Goal: Task Accomplishment & Management: Manage account settings

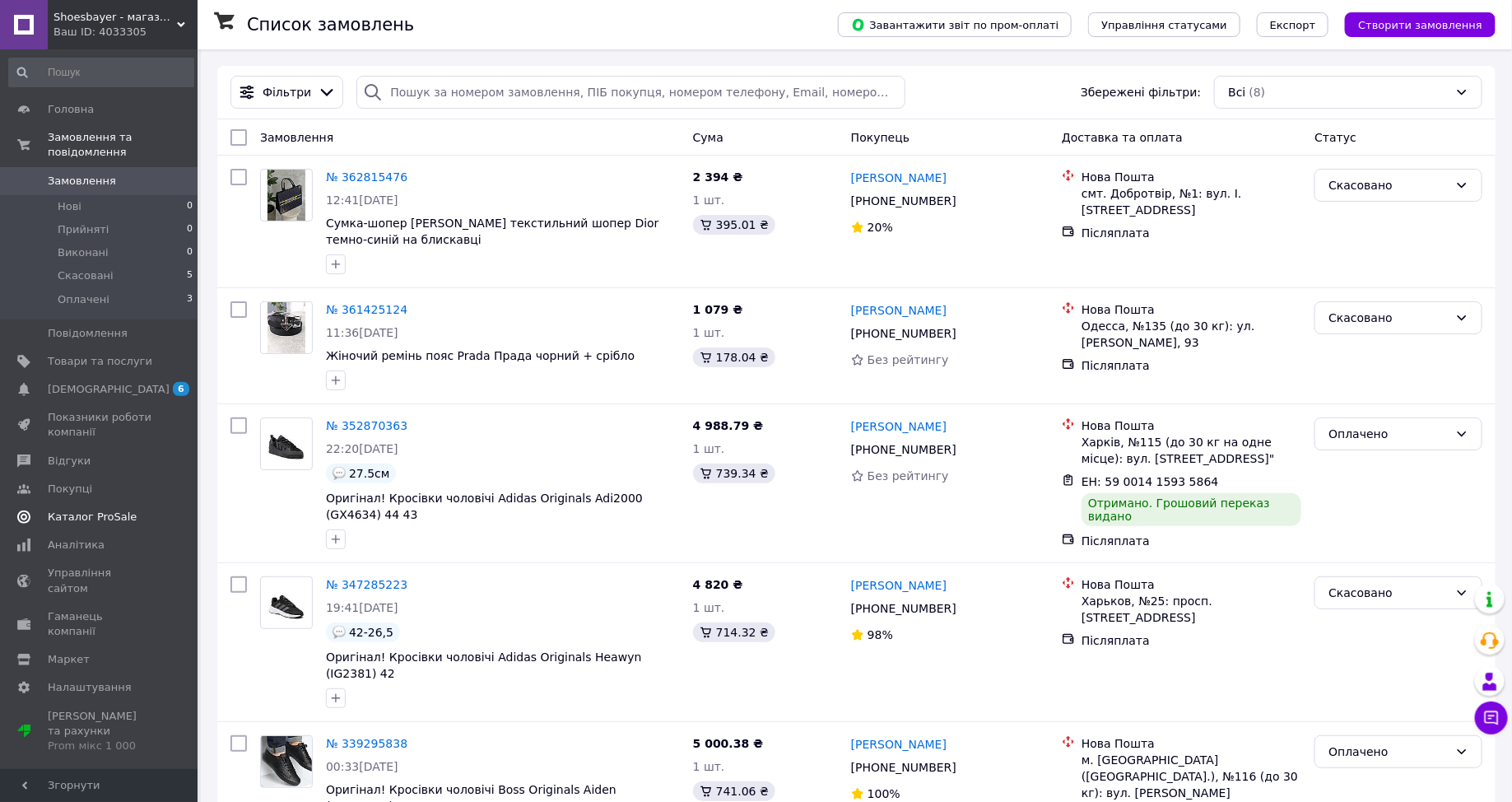
click at [97, 518] on span "Каталог ProSale" at bounding box center [92, 517] width 89 height 15
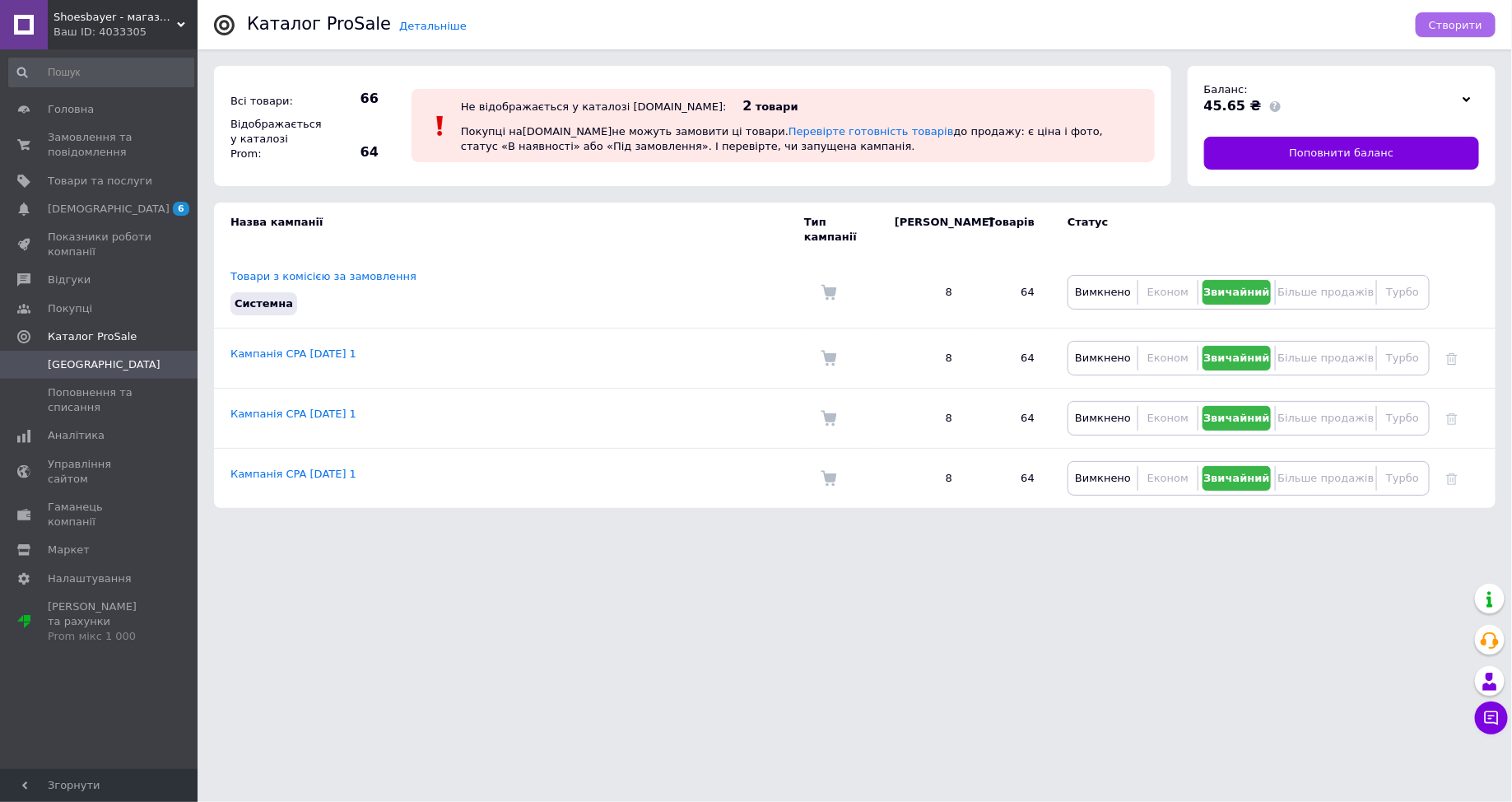
click at [1446, 23] on span "Створити" at bounding box center [1455, 25] width 53 height 12
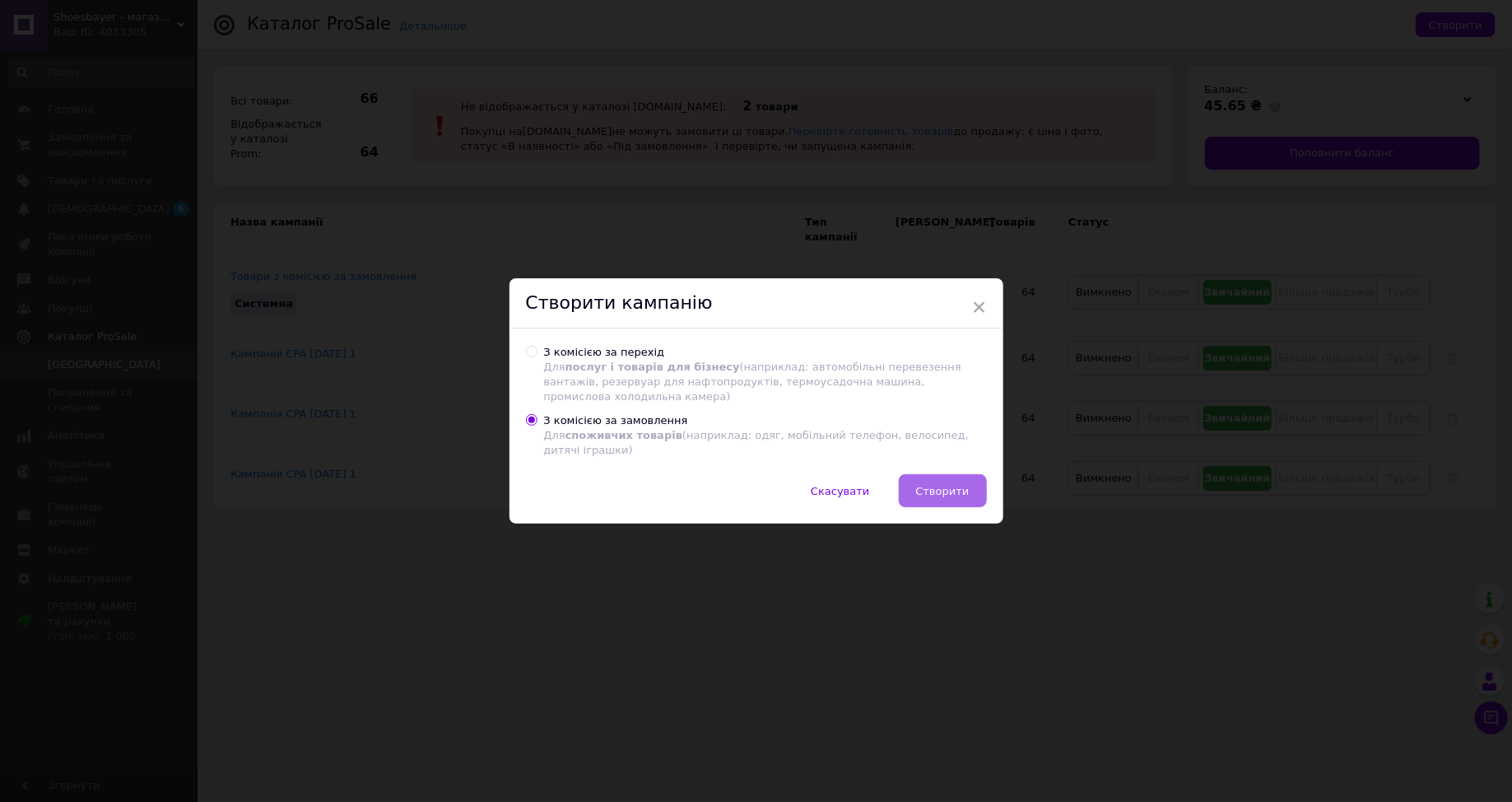
click at [958, 495] on span "Створити" at bounding box center [942, 491] width 53 height 12
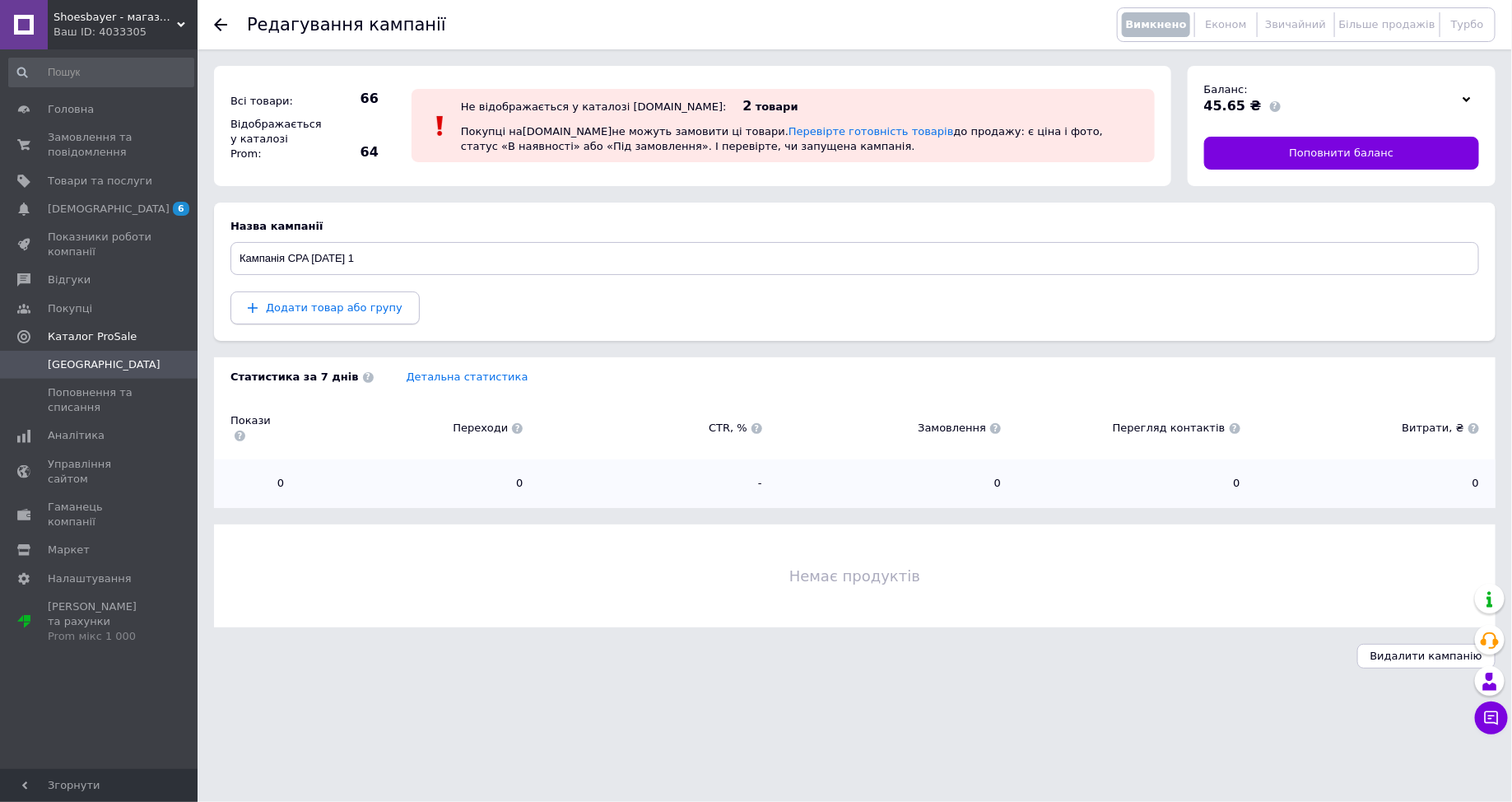
click at [312, 311] on span "Додати товар або групу" at bounding box center [334, 308] width 136 height 12
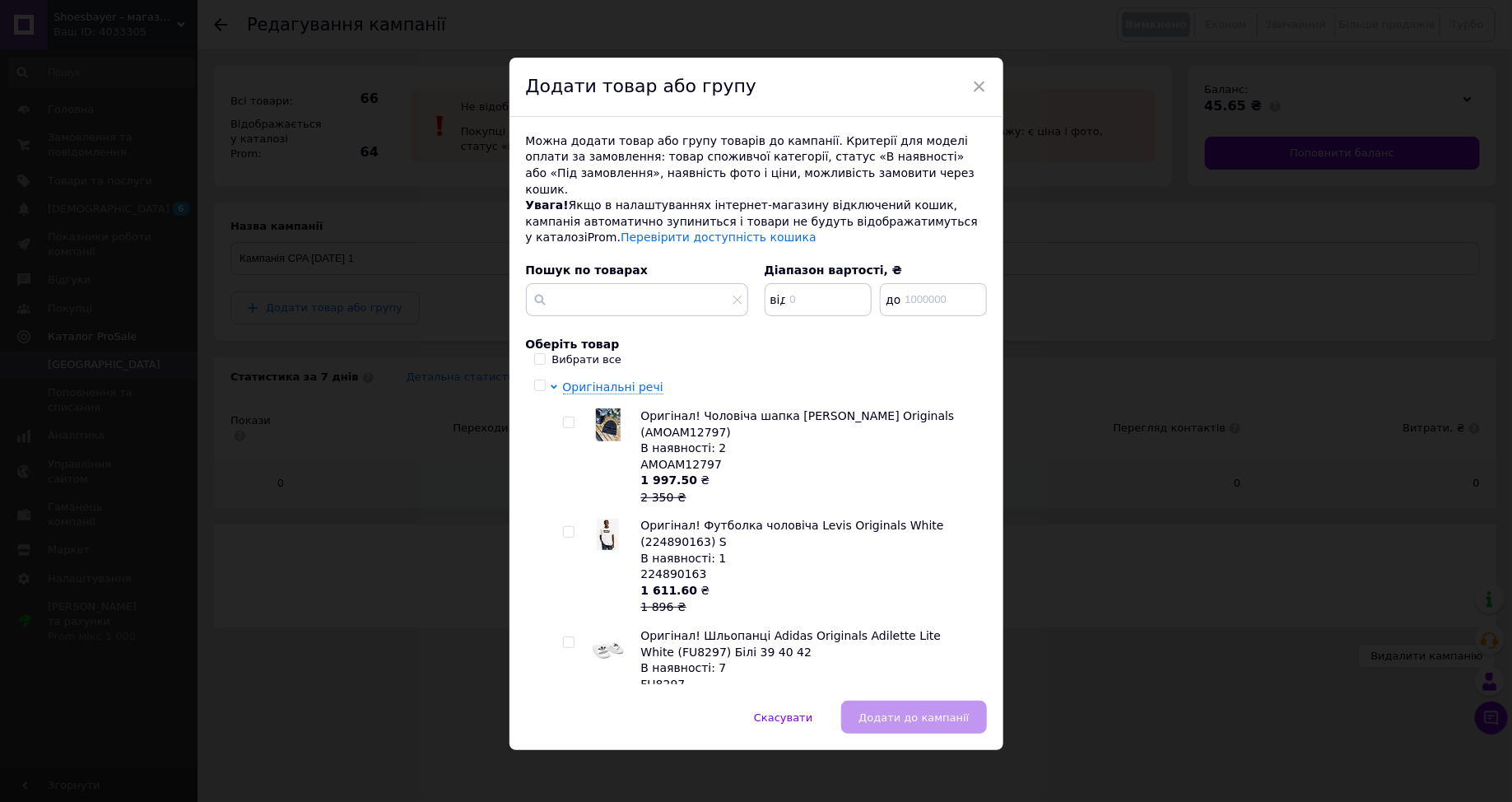
click at [537, 354] on input "Вибрати все" at bounding box center [539, 359] width 11 height 11
checkbox input "true"
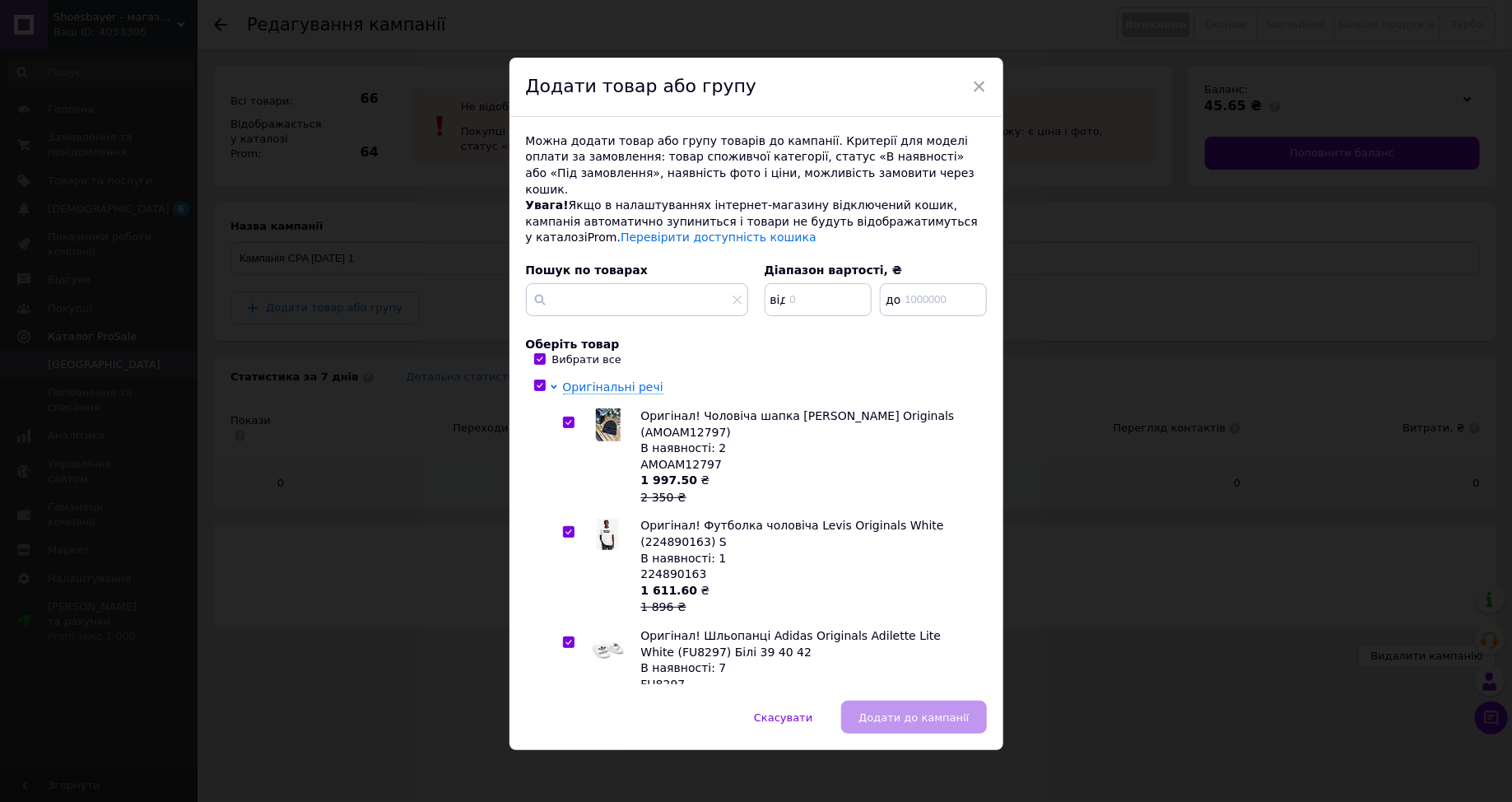
checkbox input "true"
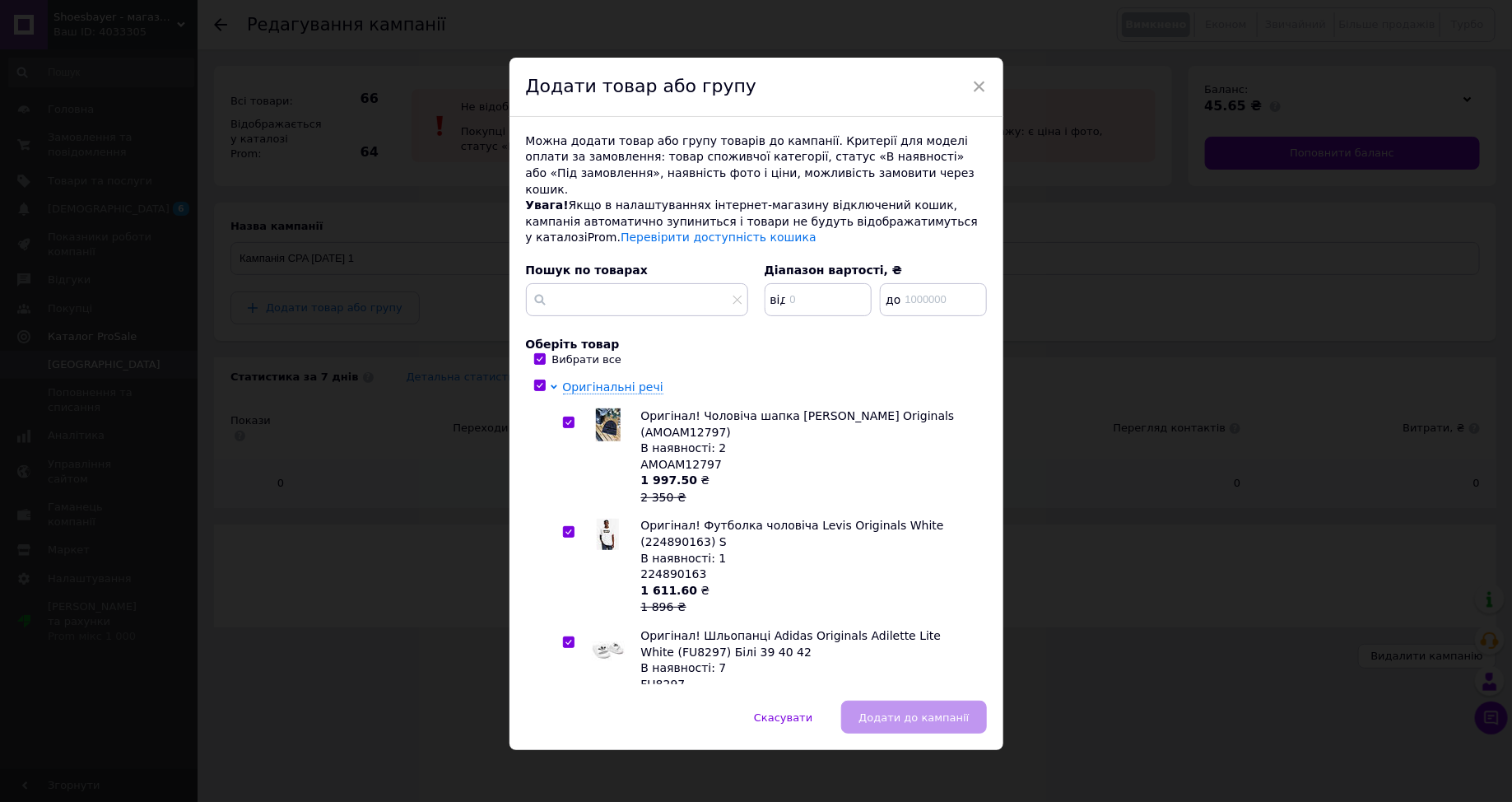
checkbox input "true"
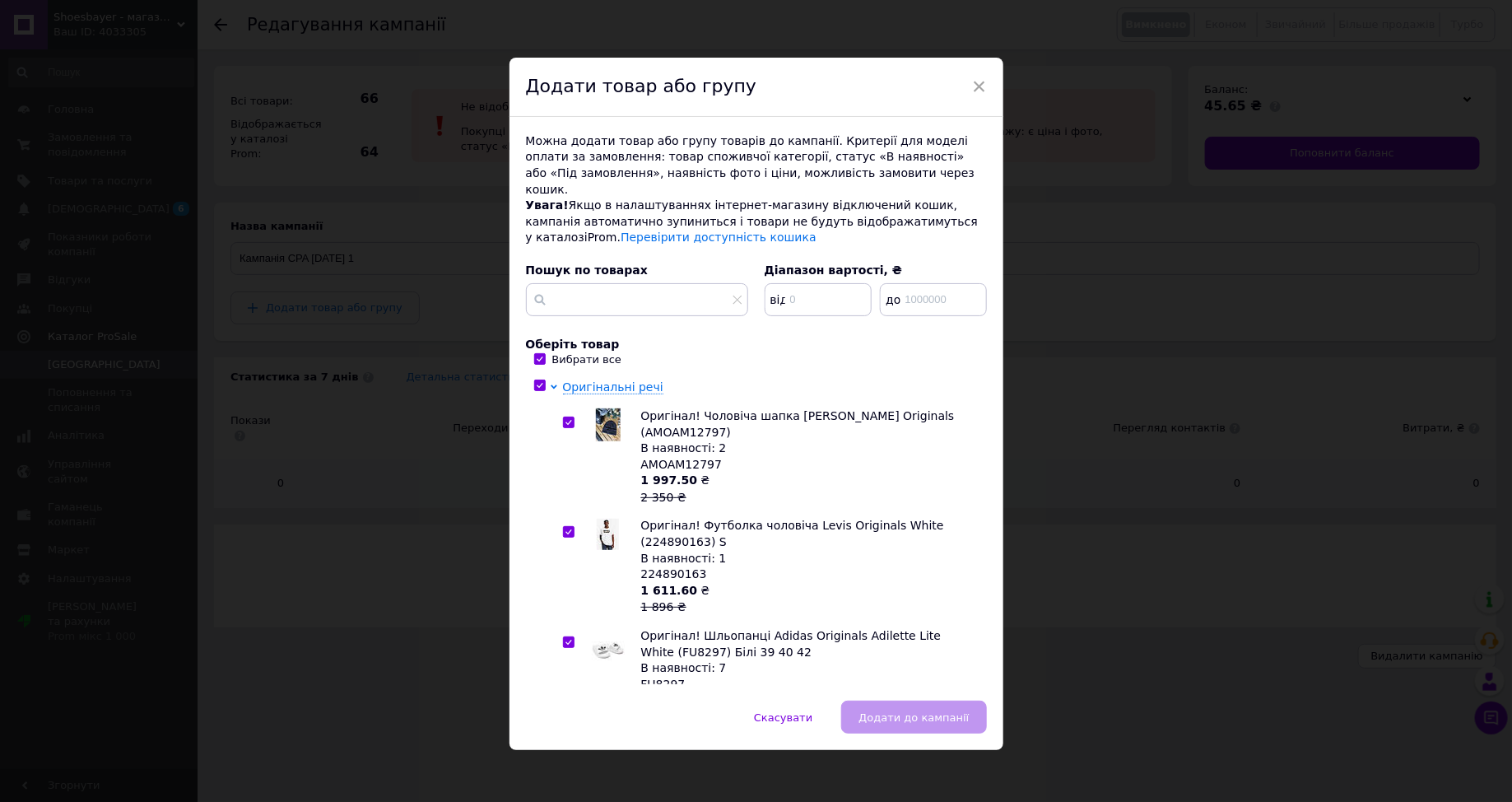
checkbox input "true"
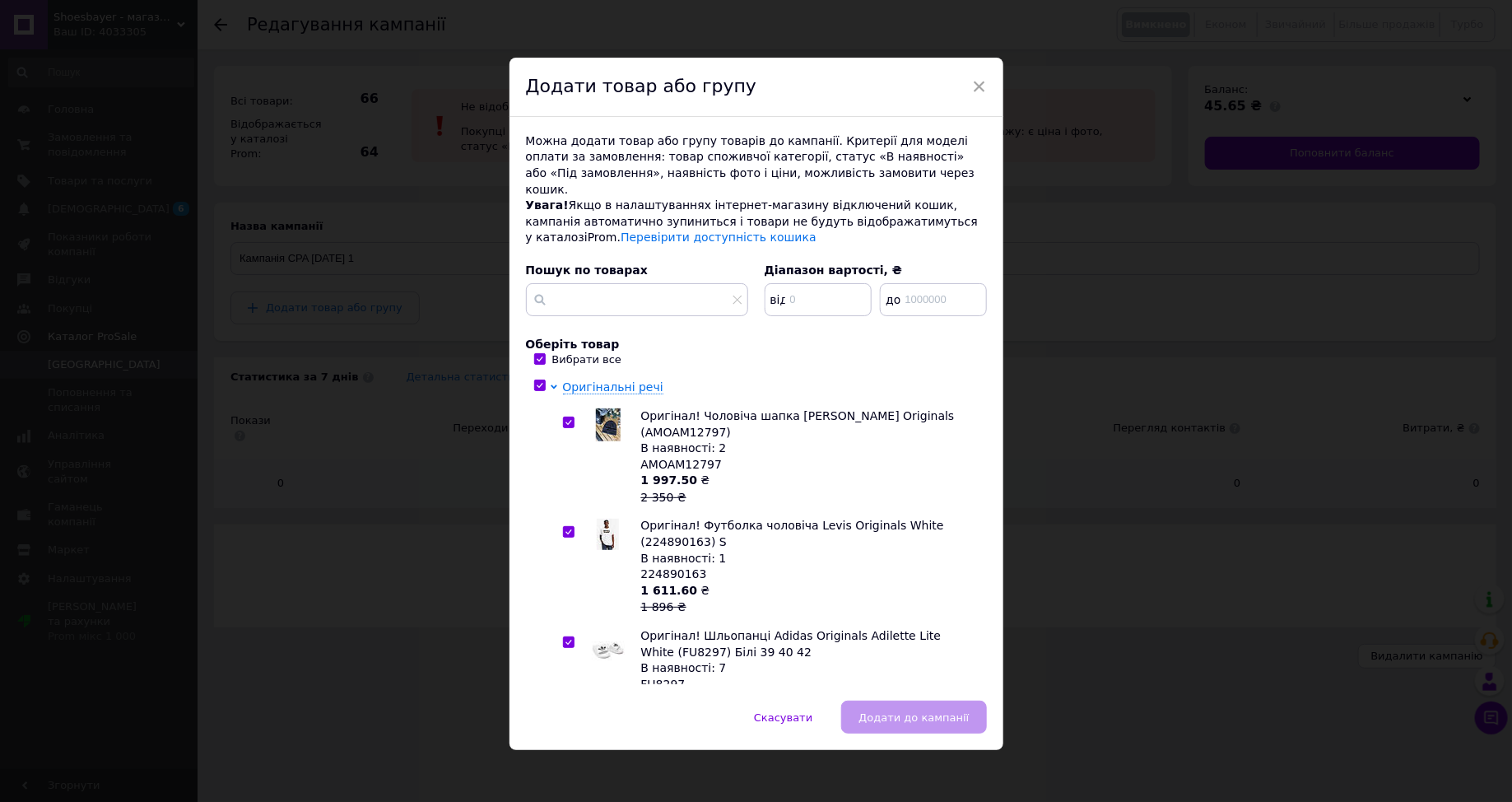
checkbox input "true"
click at [909, 712] on span "Додати до кампанії" at bounding box center [913, 718] width 111 height 12
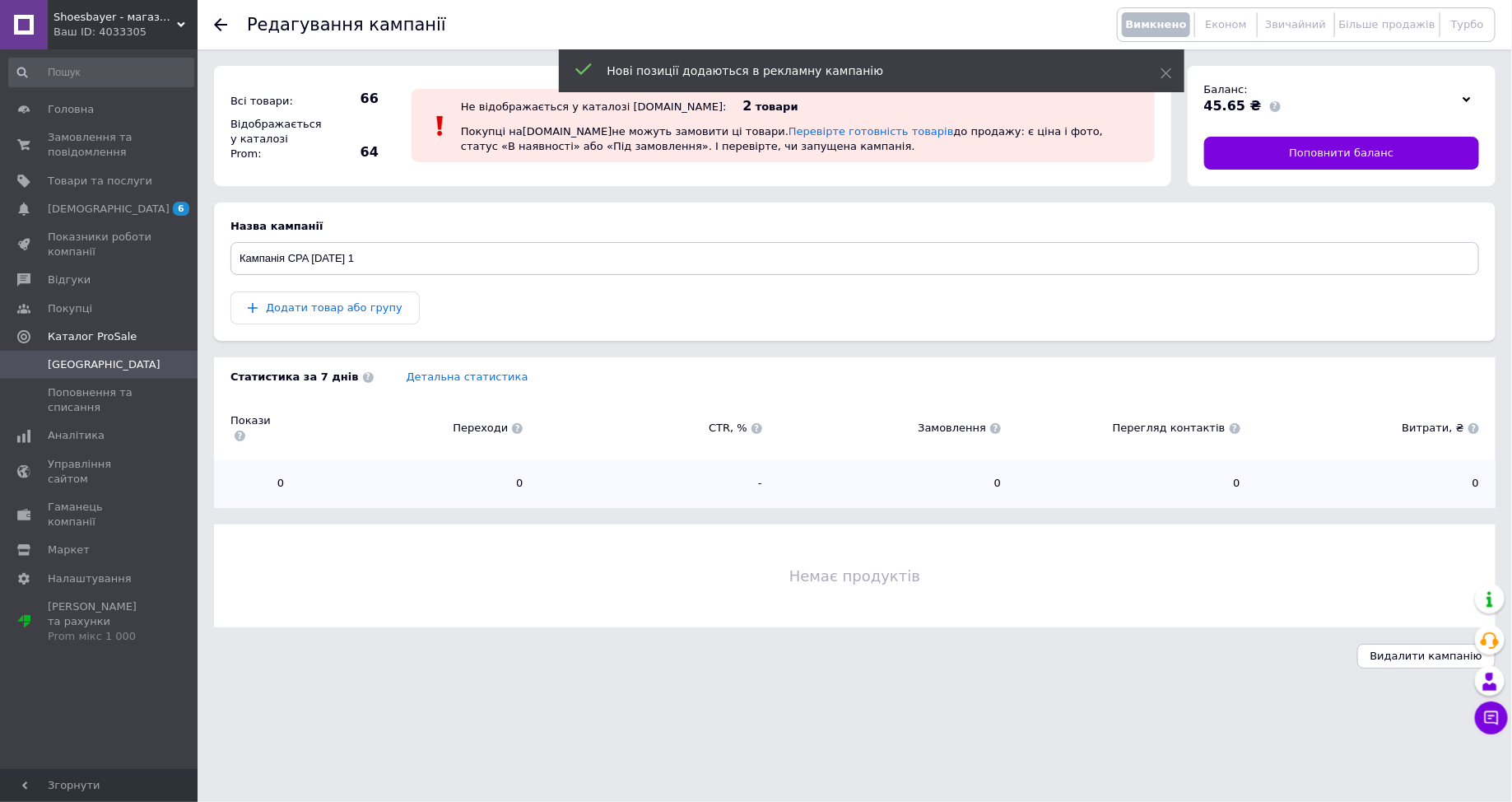
click at [117, 364] on span "[GEOGRAPHIC_DATA]" at bounding box center [100, 364] width 105 height 15
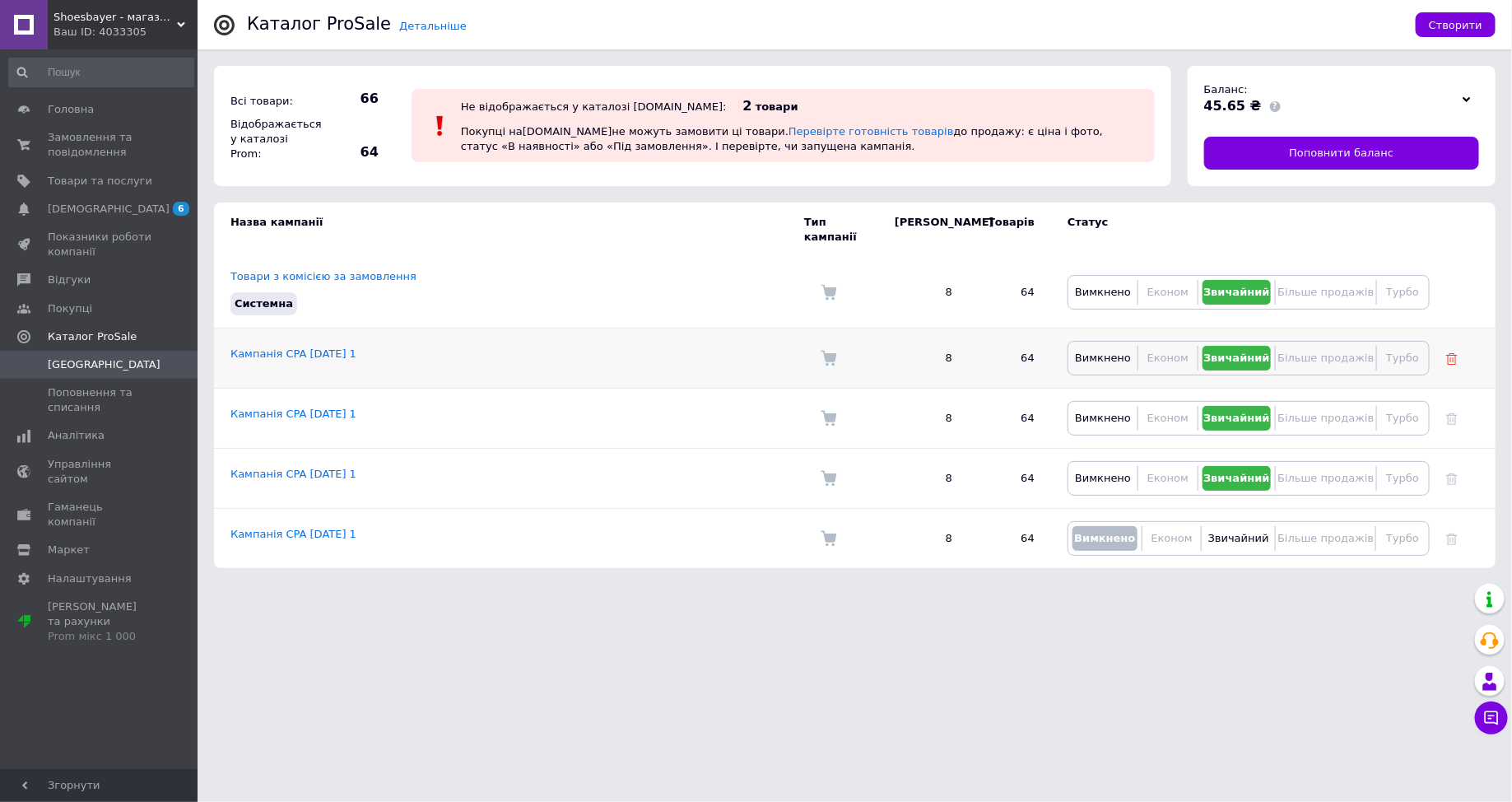
click at [1455, 354] on use at bounding box center [1452, 359] width 12 height 12
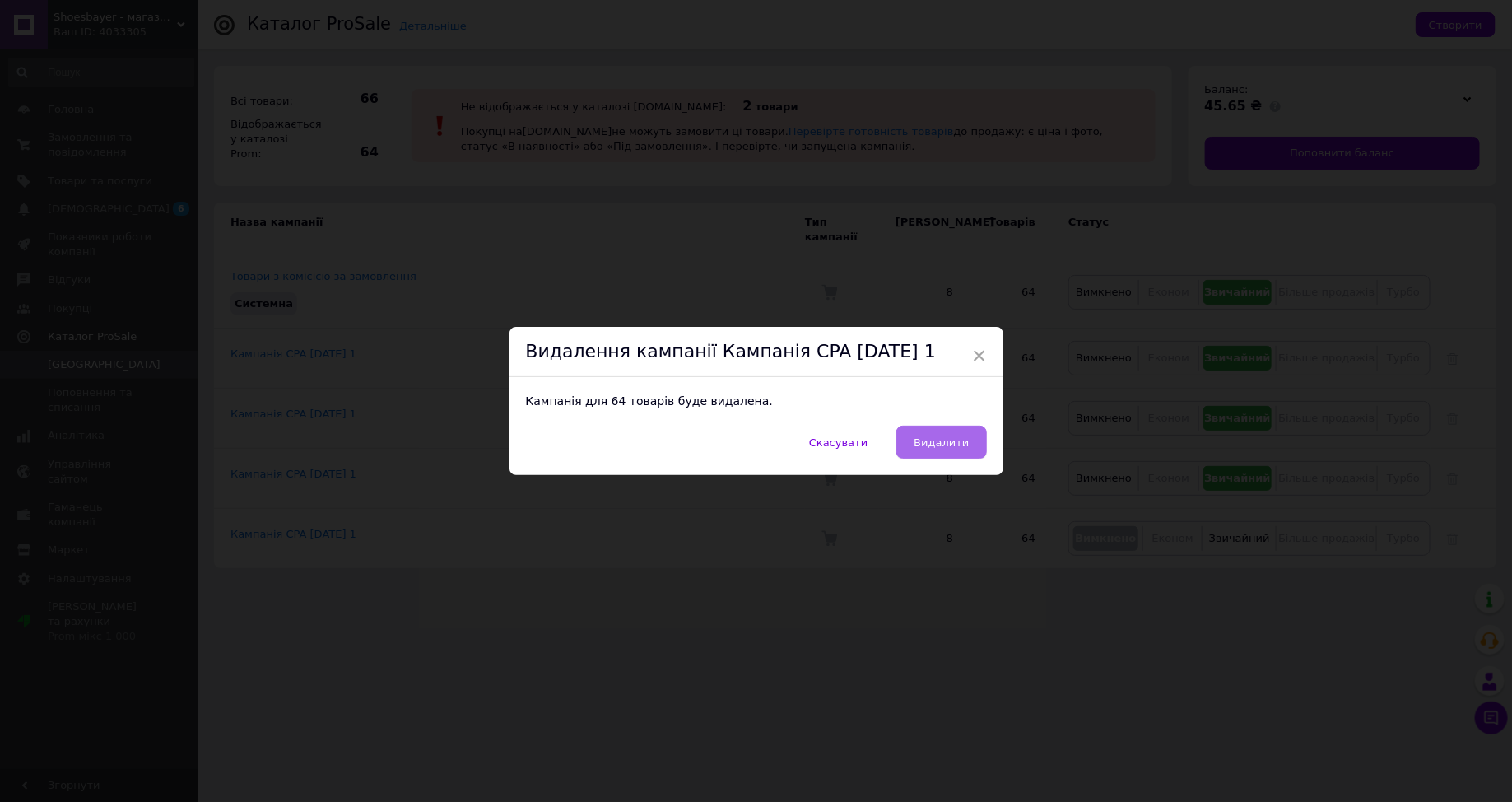
click at [967, 438] on button "Видалити" at bounding box center [941, 441] width 89 height 33
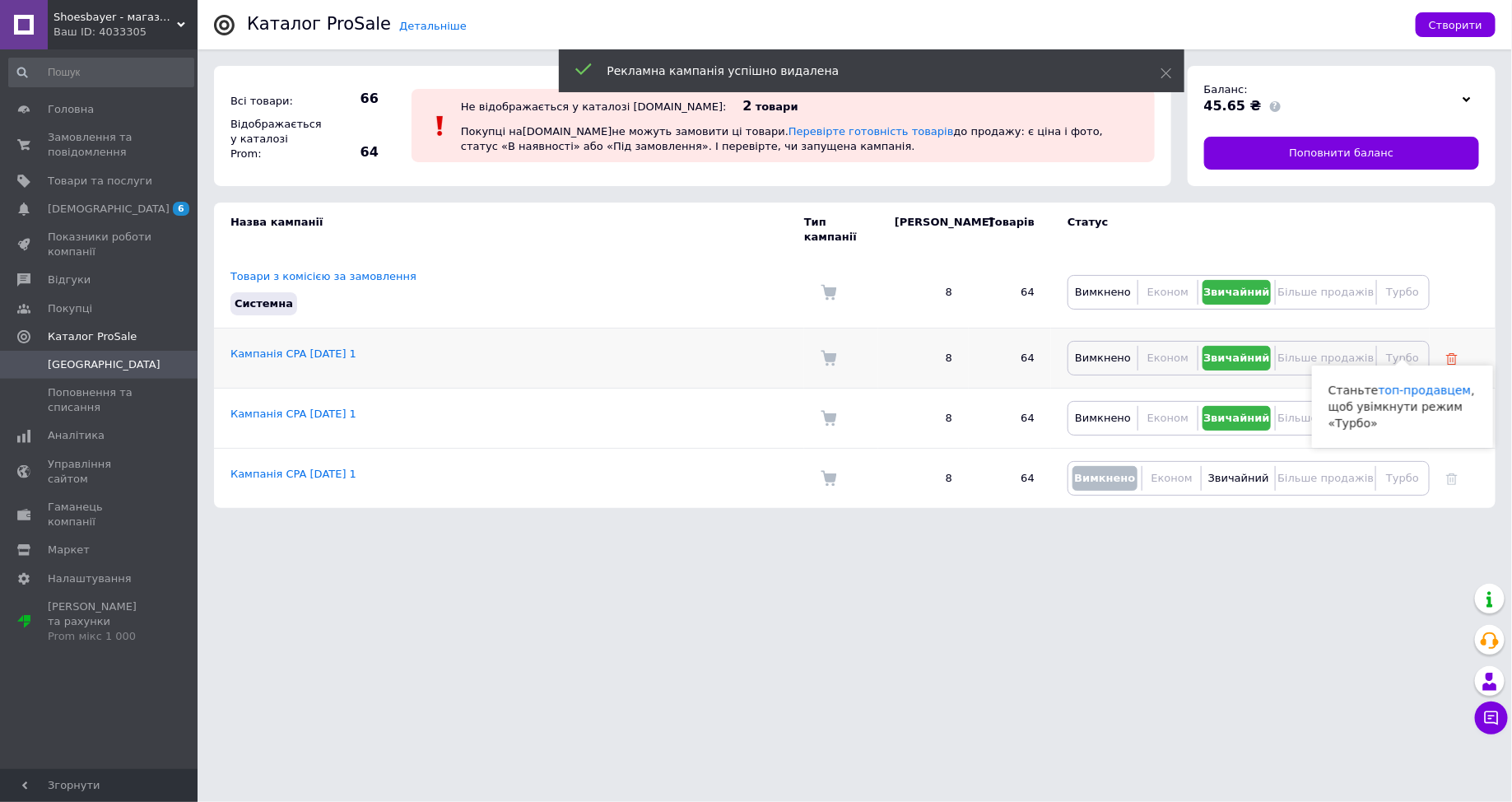
click at [1454, 354] on icon at bounding box center [1452, 359] width 12 height 12
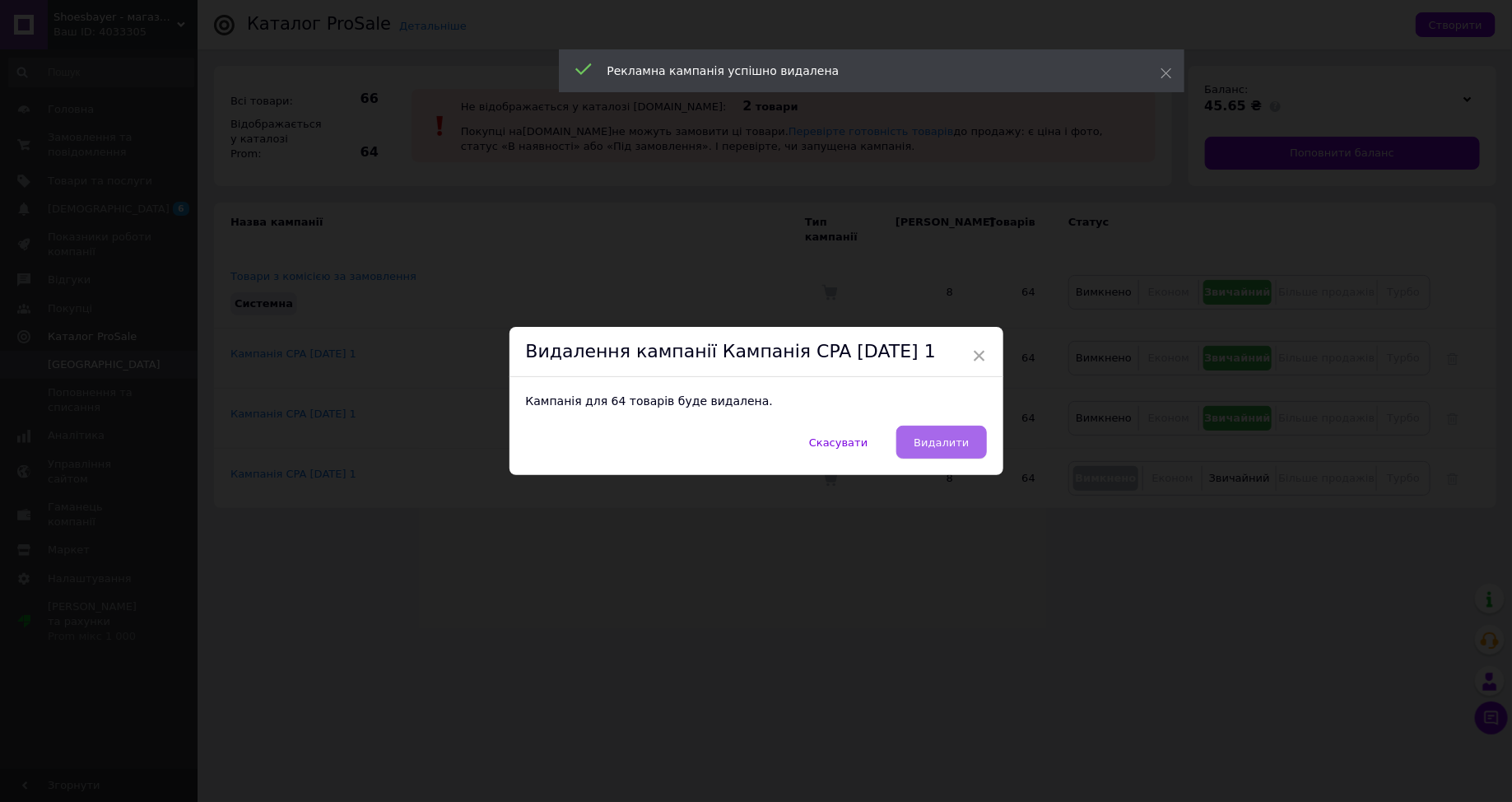
click at [949, 439] on span "Видалити" at bounding box center [942, 443] width 55 height 12
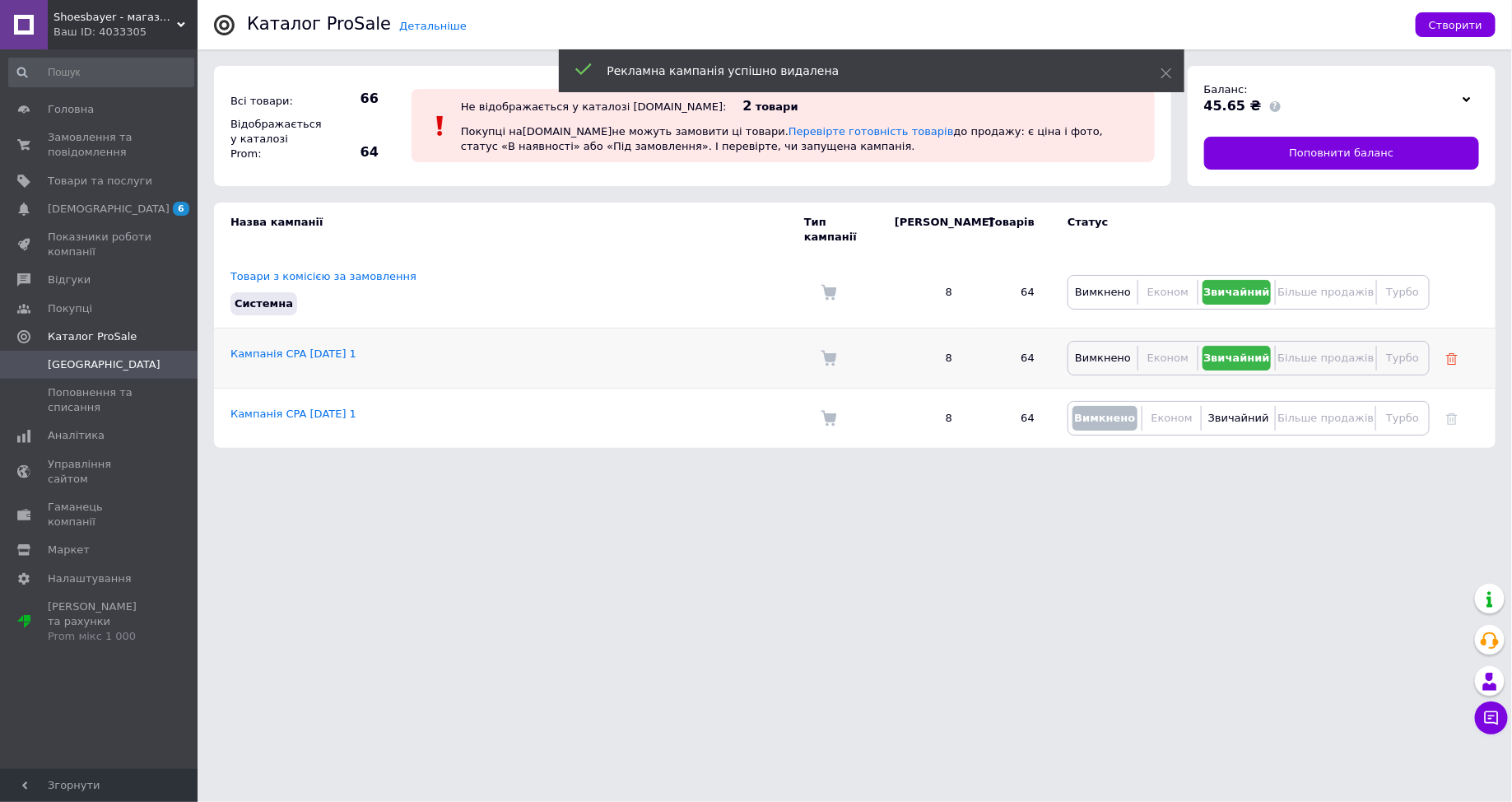
click at [1452, 354] on icon at bounding box center [1452, 359] width 12 height 12
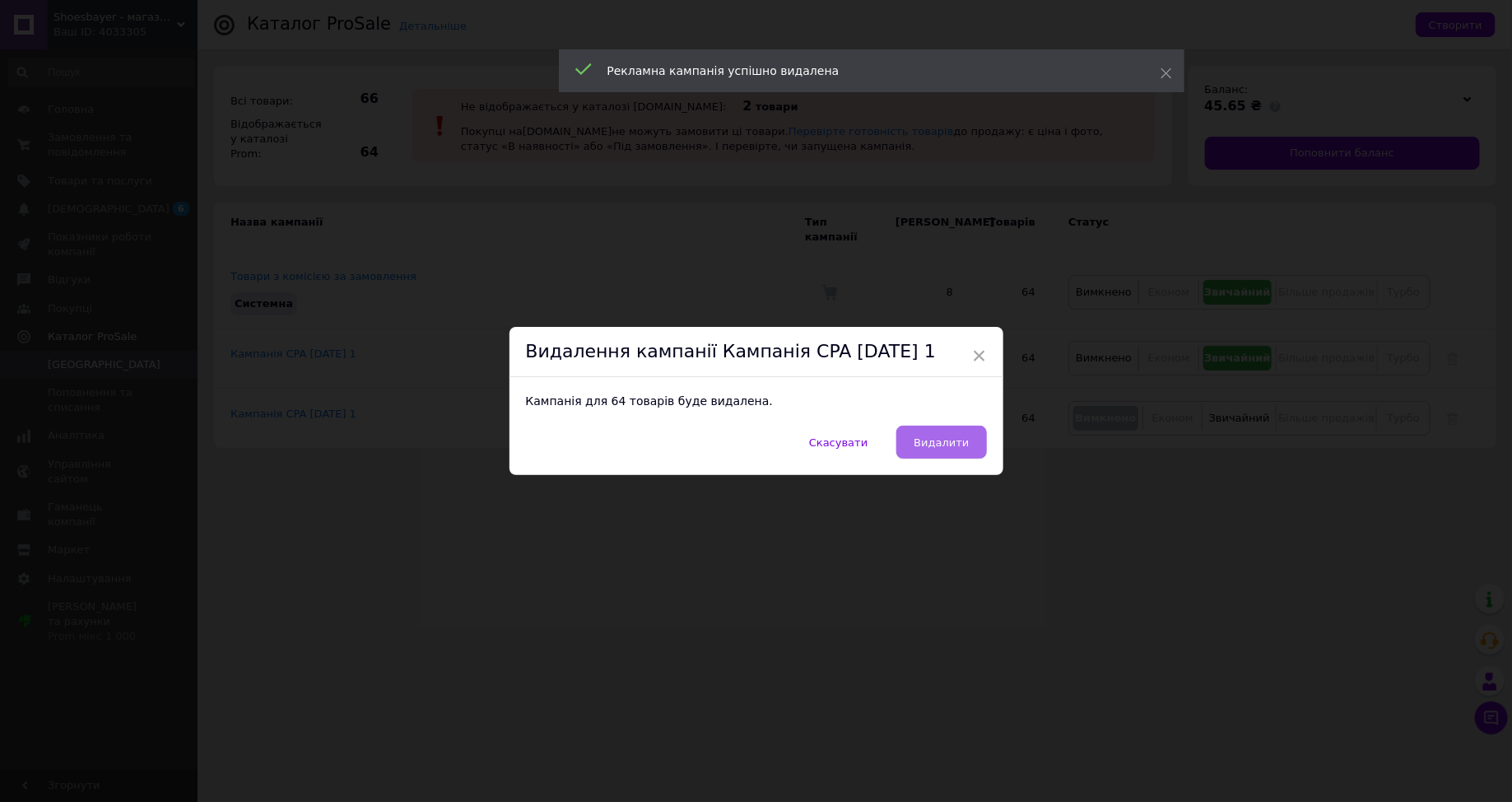
click at [939, 448] on button "Видалити" at bounding box center [941, 441] width 89 height 33
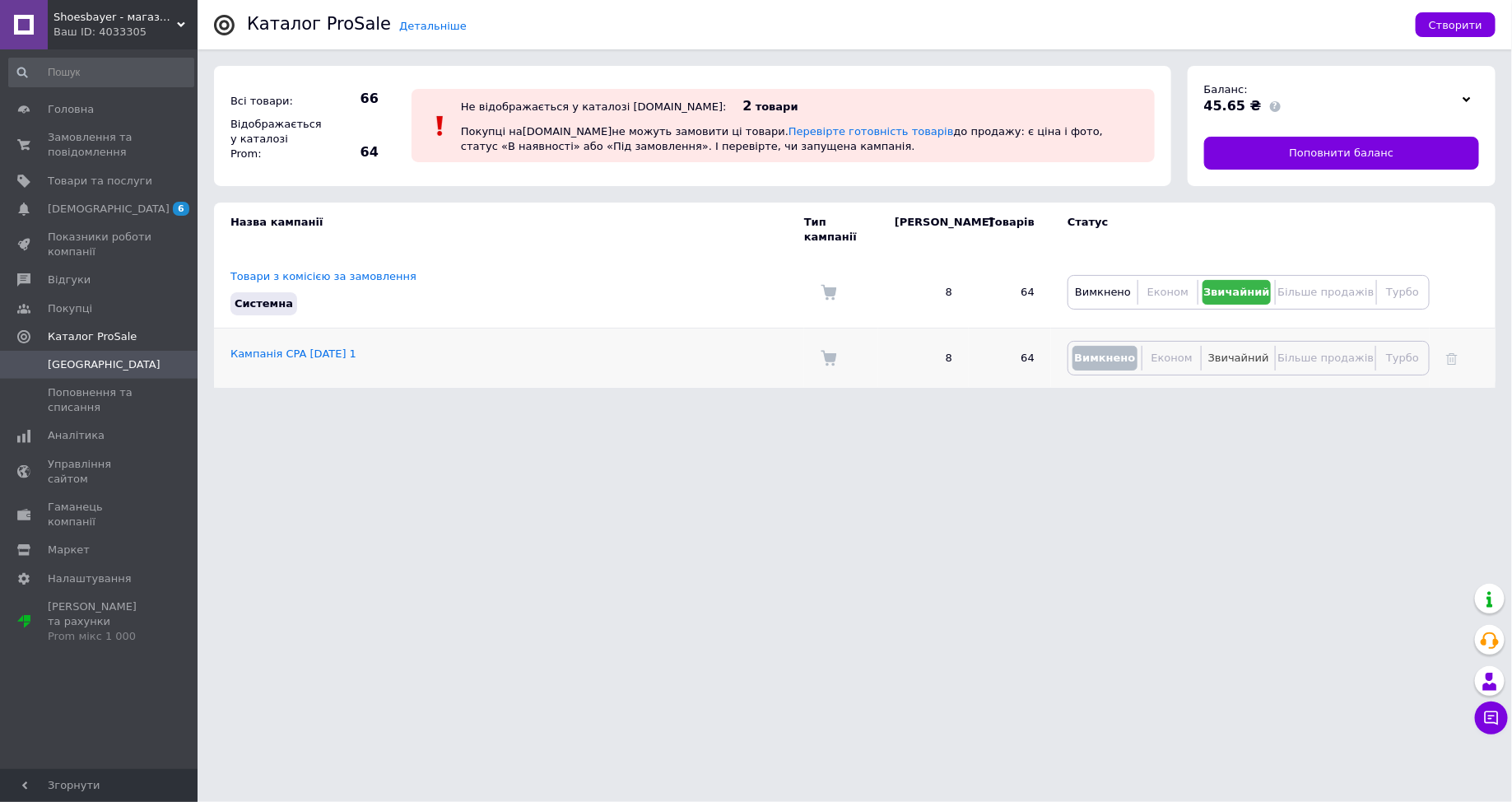
click at [1241, 352] on span "Звичайний" at bounding box center [1238, 358] width 61 height 12
click at [125, 174] on span "Товари та послуги" at bounding box center [100, 181] width 105 height 15
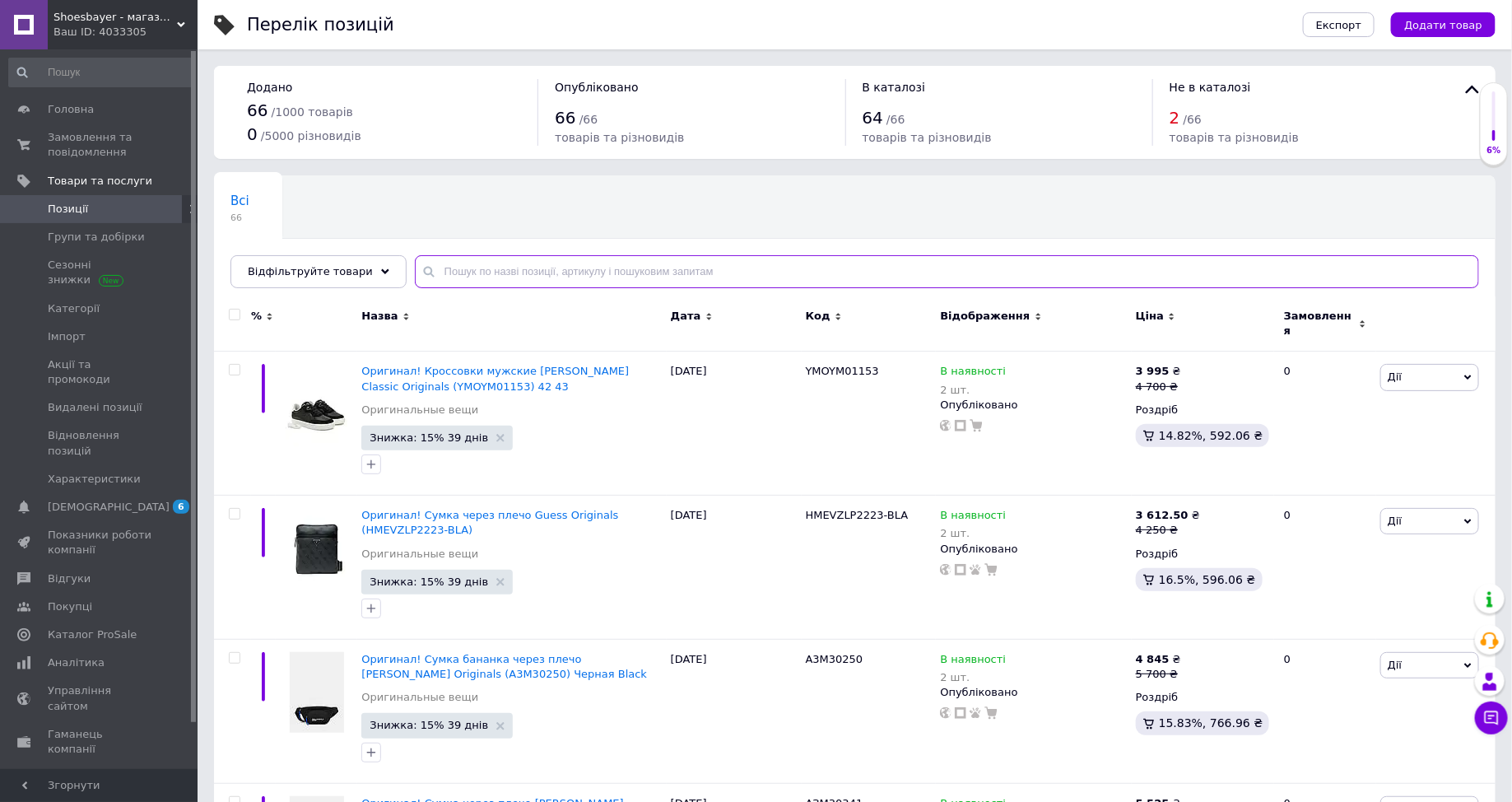
click at [497, 271] on input "text" at bounding box center [947, 271] width 1065 height 33
type input "т"
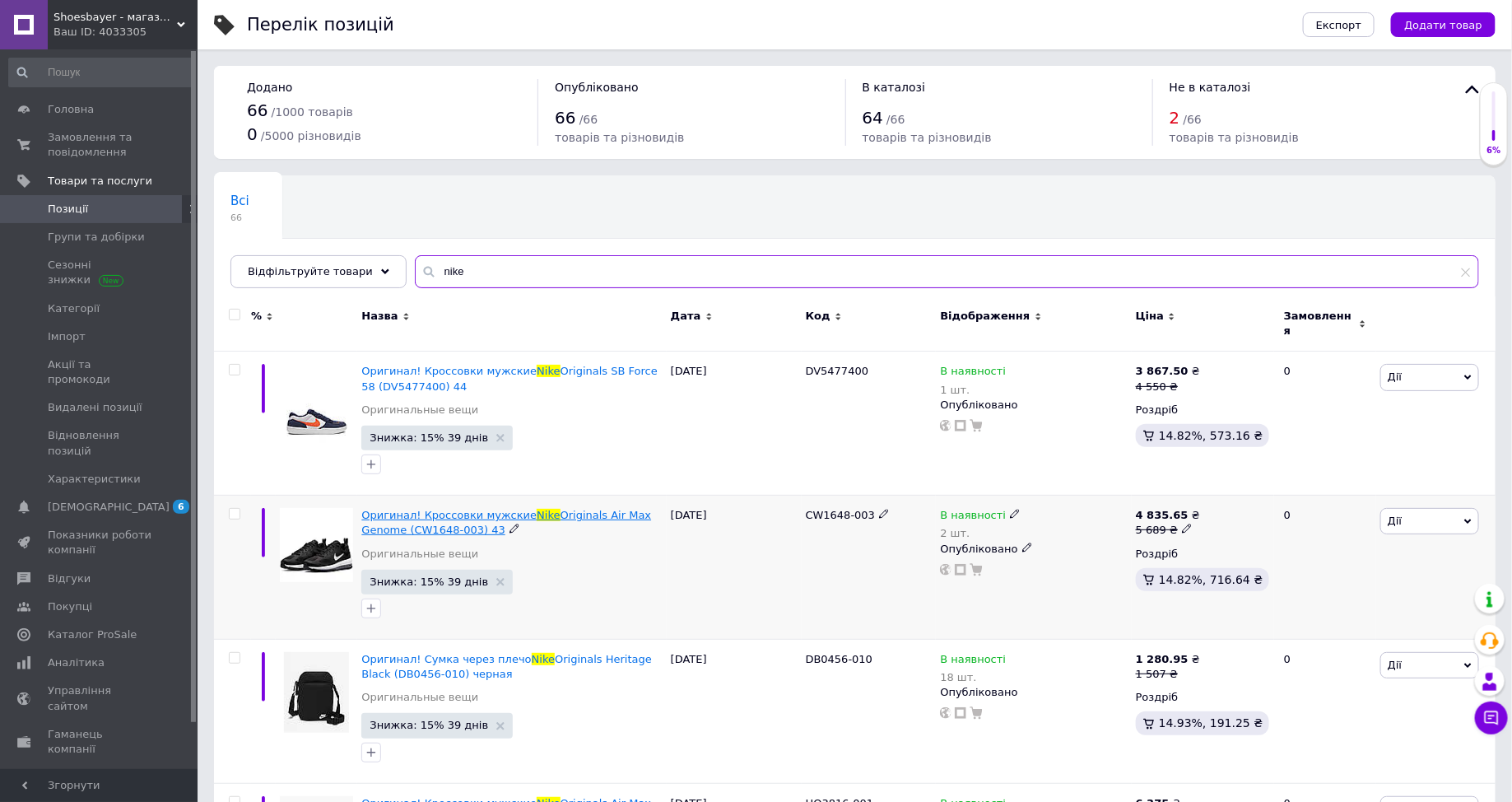
type input "nike"
click at [467, 509] on span "Оригинал! Кроссовки мужские" at bounding box center [449, 515] width 175 height 12
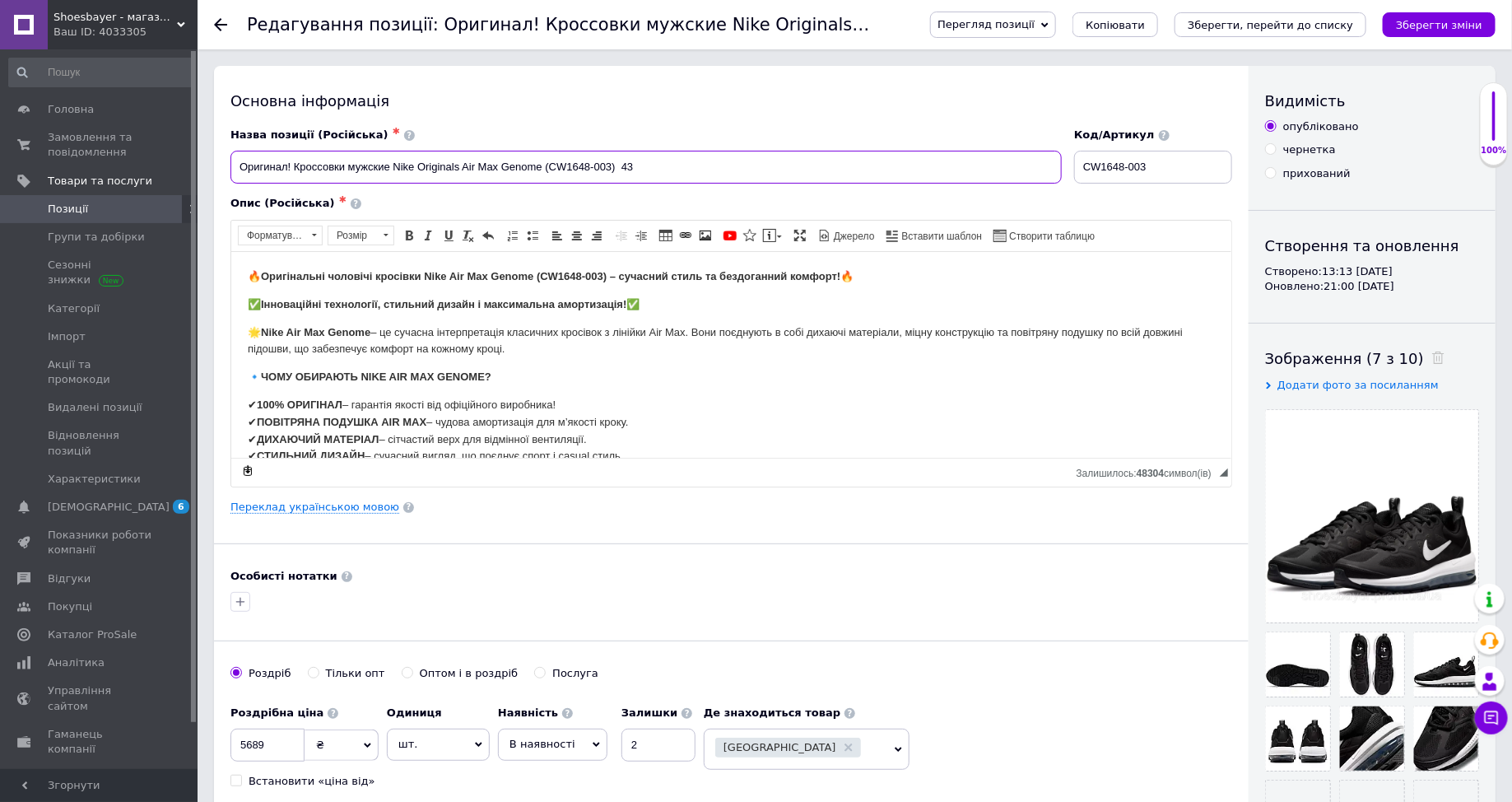
click at [657, 166] on input "Оригинал! Кроссовки мужские Nike Originals Air Max Genome (CW1648-003) 43" at bounding box center [646, 167] width 832 height 33
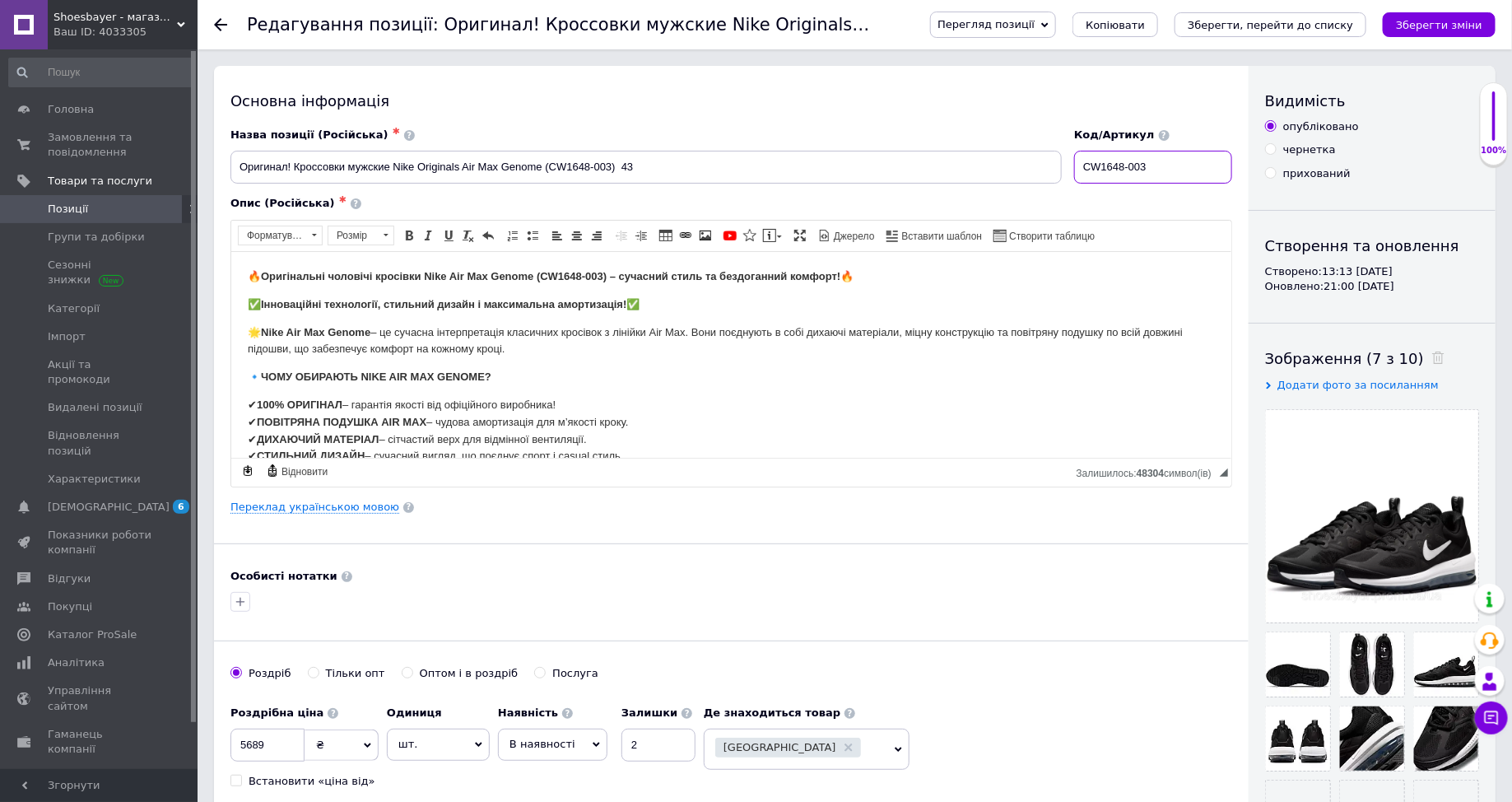
click at [1167, 167] on input "CW1648-003" at bounding box center [1153, 167] width 158 height 33
click at [774, 392] on body "🔥 Оригінальні чоловічі кросівки Nike Air Max Genome (CW1648-003) – сучасний сти…" at bounding box center [731, 611] width 967 height 688
copy body "🔥 Loremipsumd sitametc adipisci Elit Sed Doe Tempor (IN2788-989) – utlabore etd…"
